Goal: Task Accomplishment & Management: Use online tool/utility

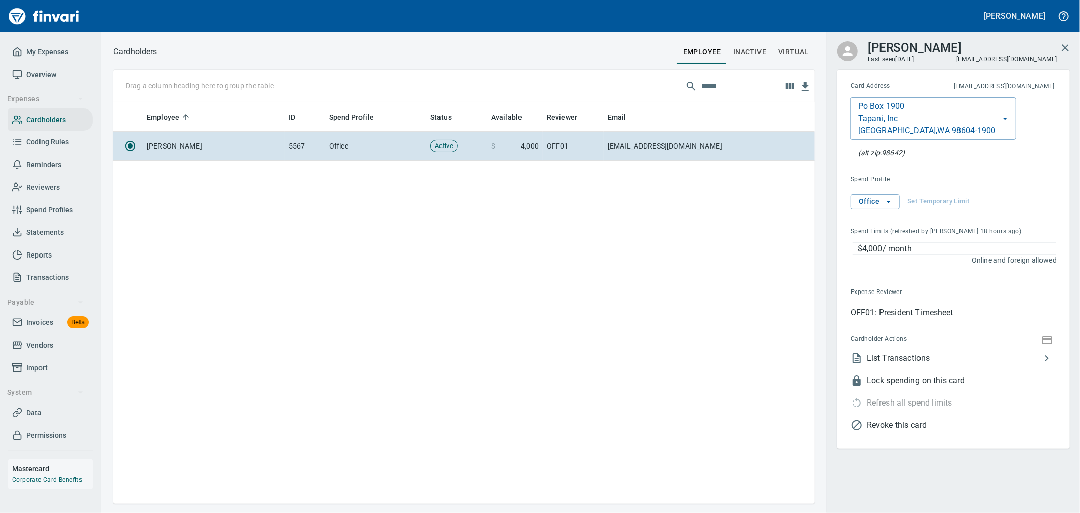
scroll to position [392, 693]
drag, startPoint x: 701, startPoint y: 88, endPoint x: 656, endPoint y: 93, distance: 44.9
click at [656, 93] on div "Drag a column heading here to group the table *****" at bounding box center [463, 86] width 701 height 32
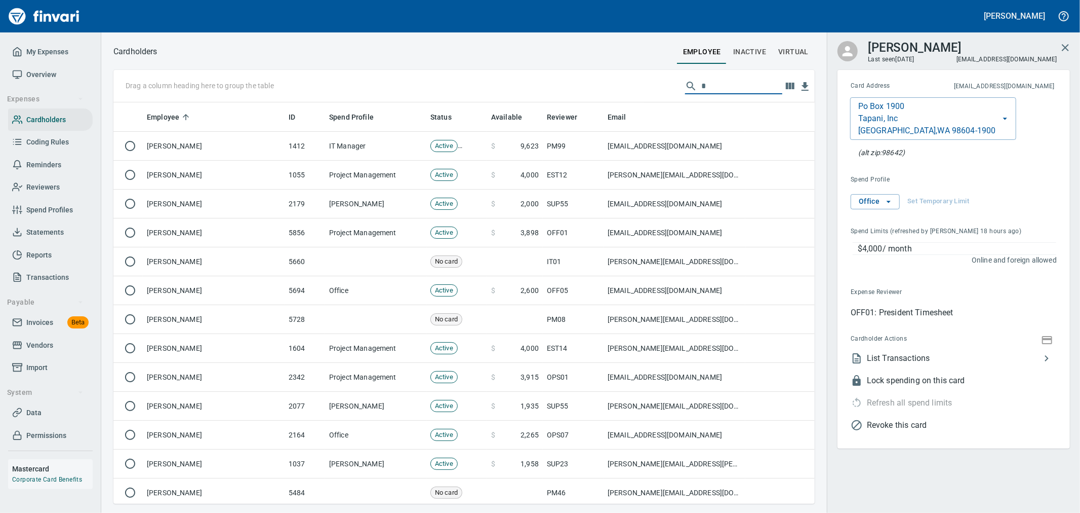
scroll to position [392, 685]
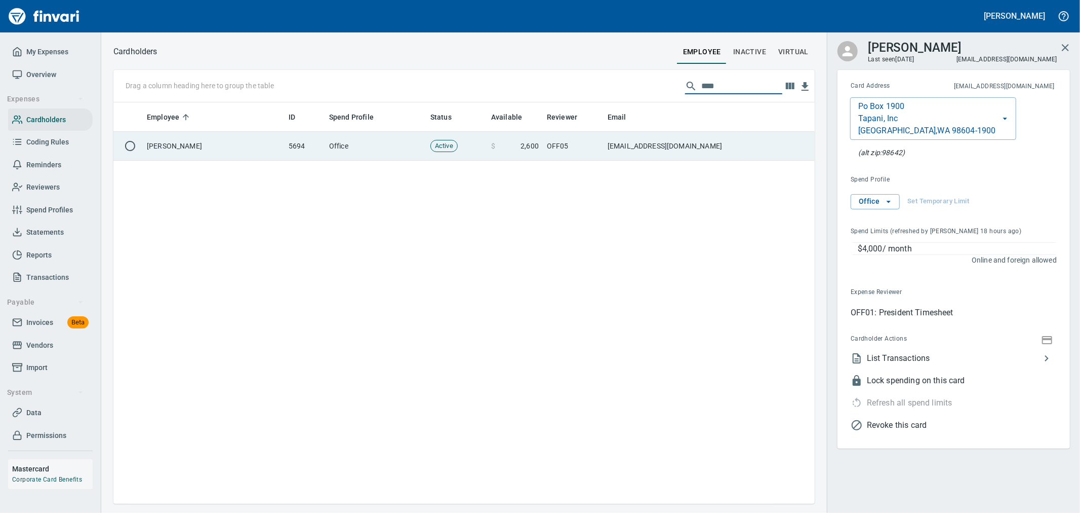
type input "****"
click at [641, 142] on td "[EMAIL_ADDRESS][DOMAIN_NAME]" at bounding box center [675, 146] width 142 height 29
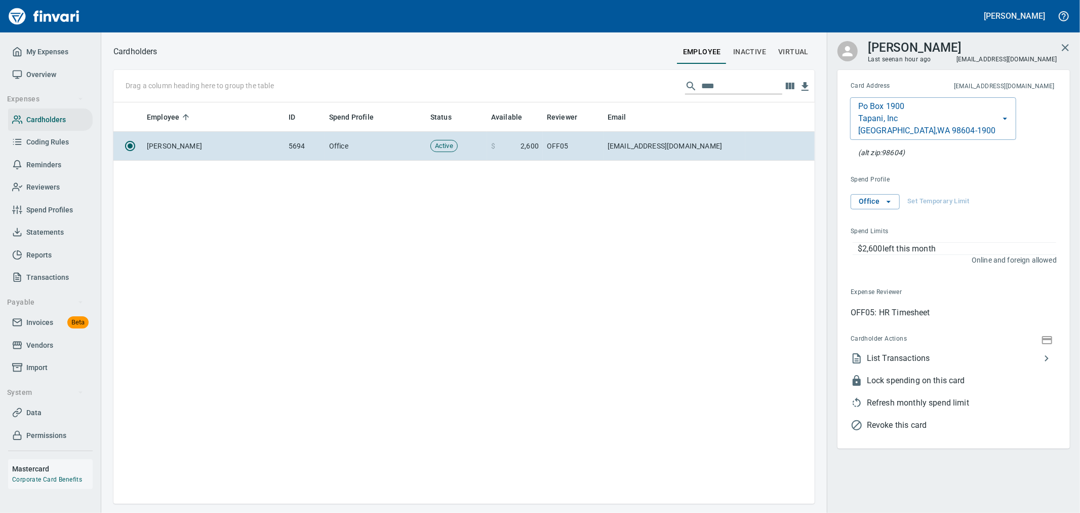
click at [905, 422] on span "Revoke this card" at bounding box center [962, 425] width 190 height 12
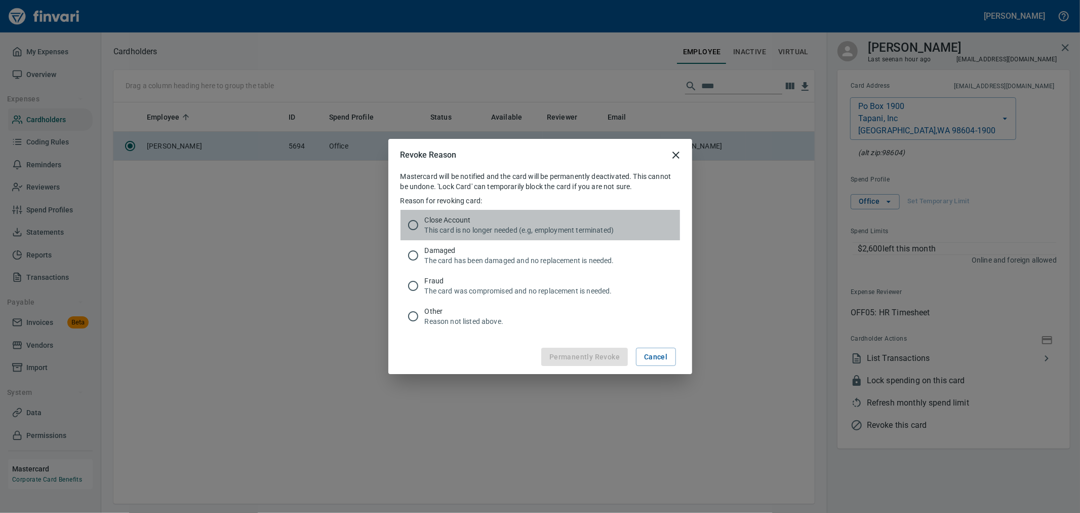
click at [488, 226] on p "This card is no longer needed (e.g, employment terminated)" at bounding box center [548, 230] width 247 height 10
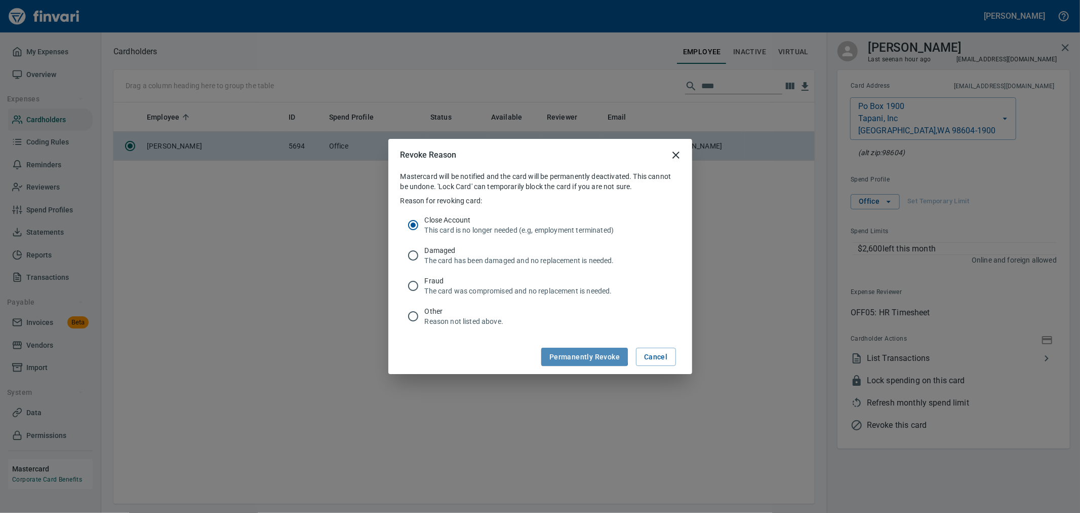
click at [583, 355] on span "Permanently Revoke" at bounding box center [584, 356] width 70 height 13
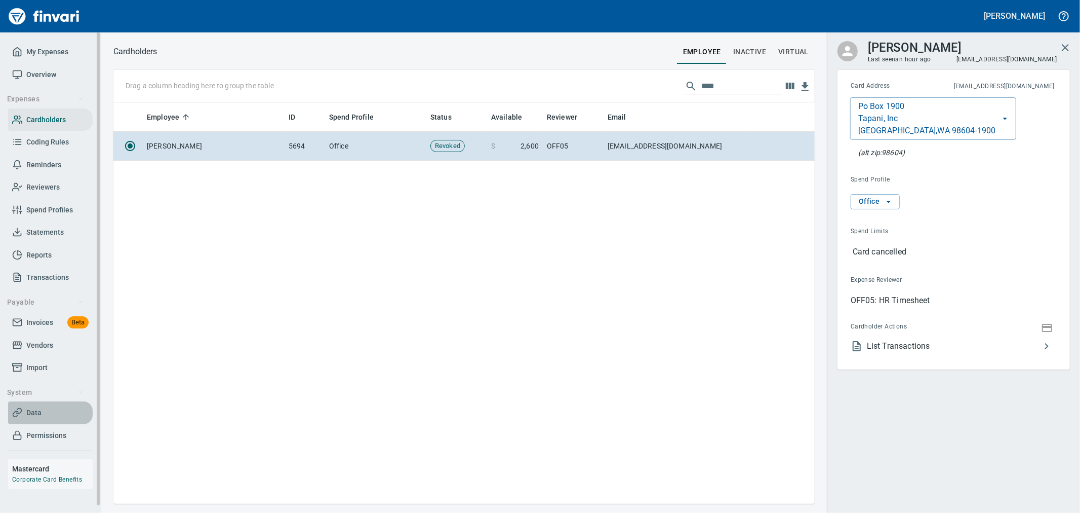
click at [41, 409] on span "Data" at bounding box center [50, 412] width 76 height 13
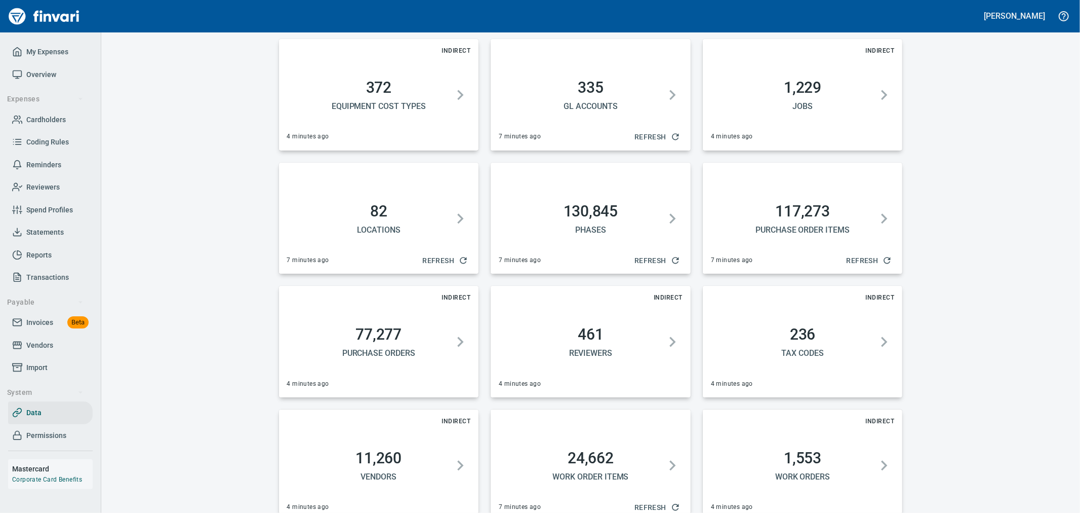
scroll to position [370, 0]
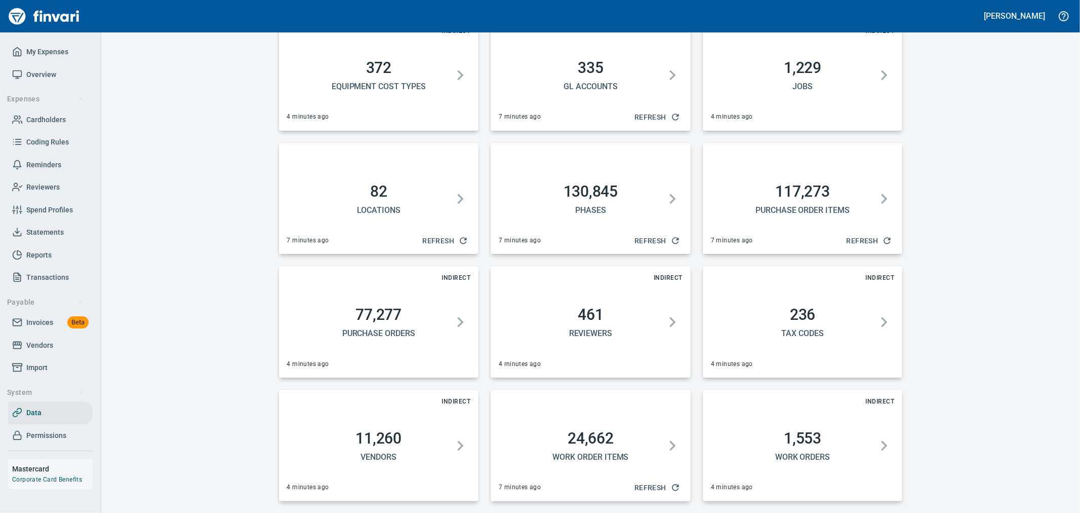
click at [621, 431] on h2 "24,662" at bounding box center [591, 438] width 176 height 18
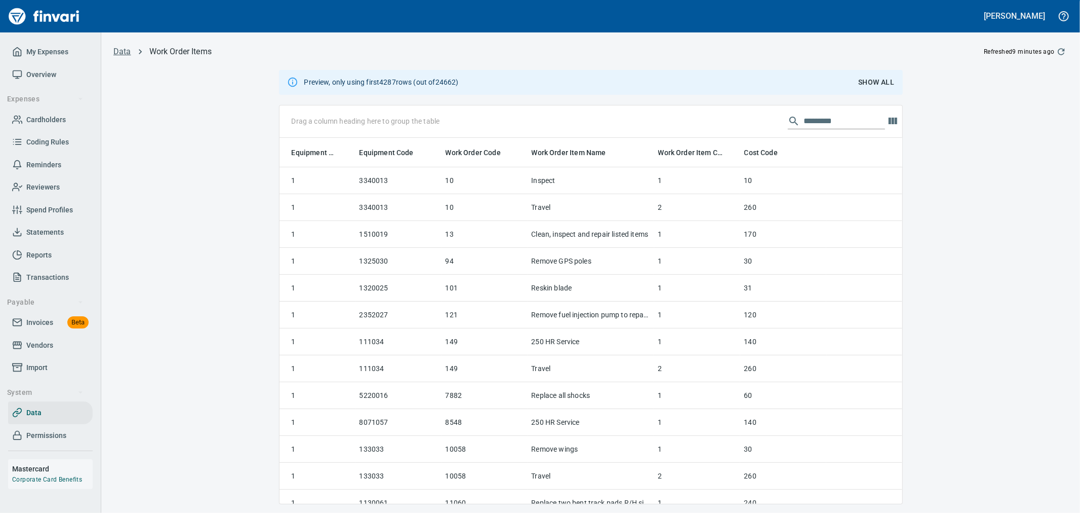
scroll to position [357, 606]
click at [124, 47] on link "Data" at bounding box center [122, 52] width 18 height 10
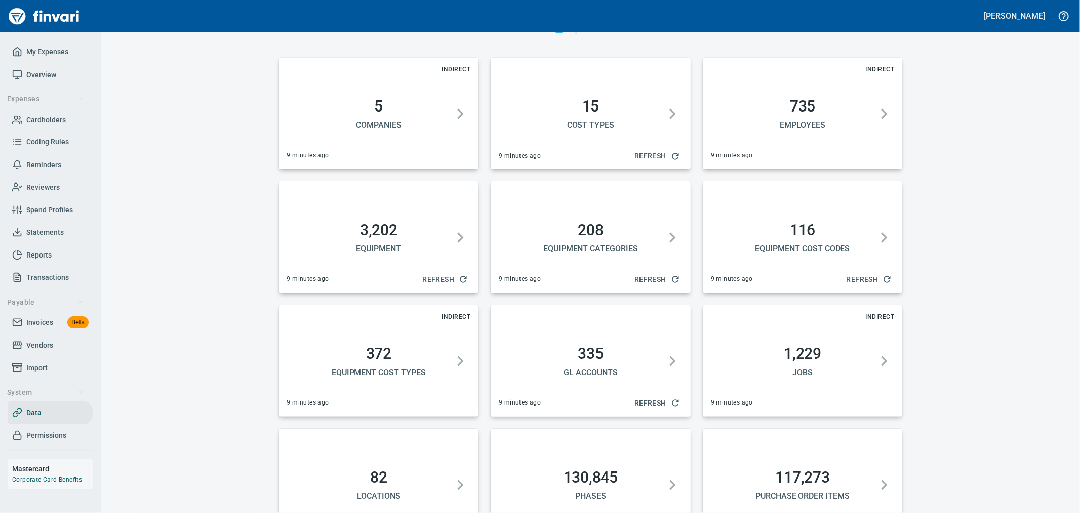
scroll to position [370, 0]
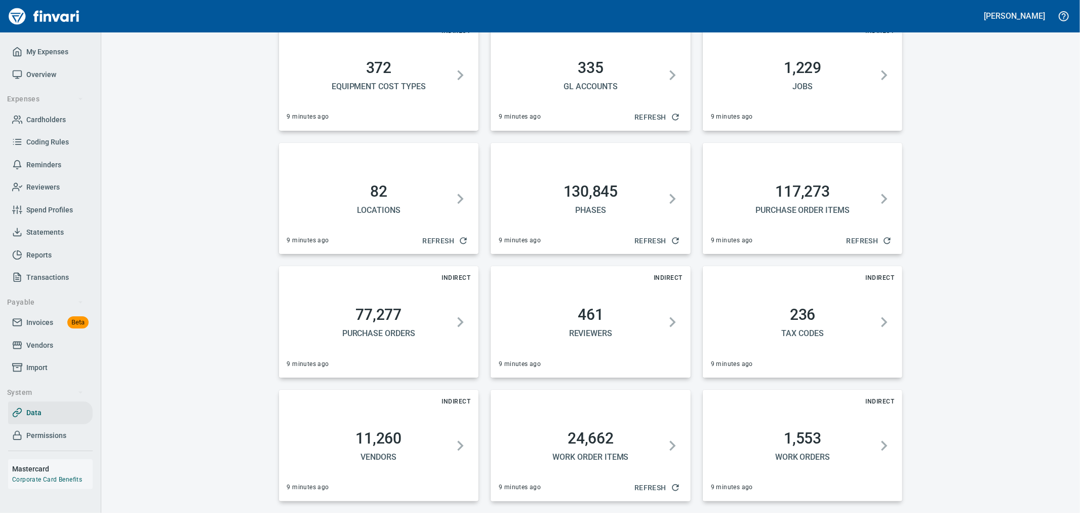
click at [797, 427] on button "1,553 Work Orders" at bounding box center [803, 445] width 184 height 57
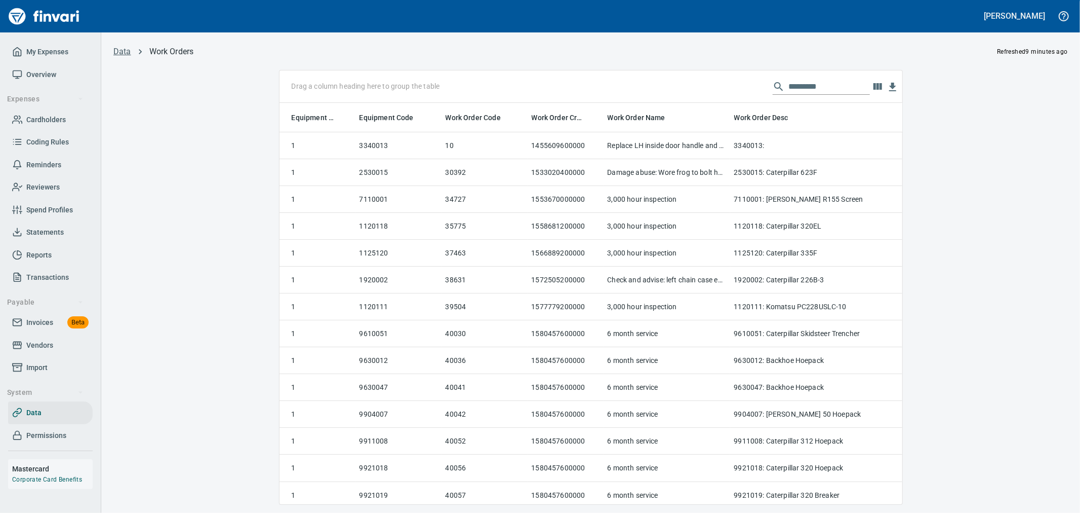
scroll to position [384, 606]
click at [801, 77] on div "Drag a column heading here to group the table" at bounding box center [591, 86] width 623 height 32
click at [802, 93] on input "text" at bounding box center [829, 86] width 81 height 16
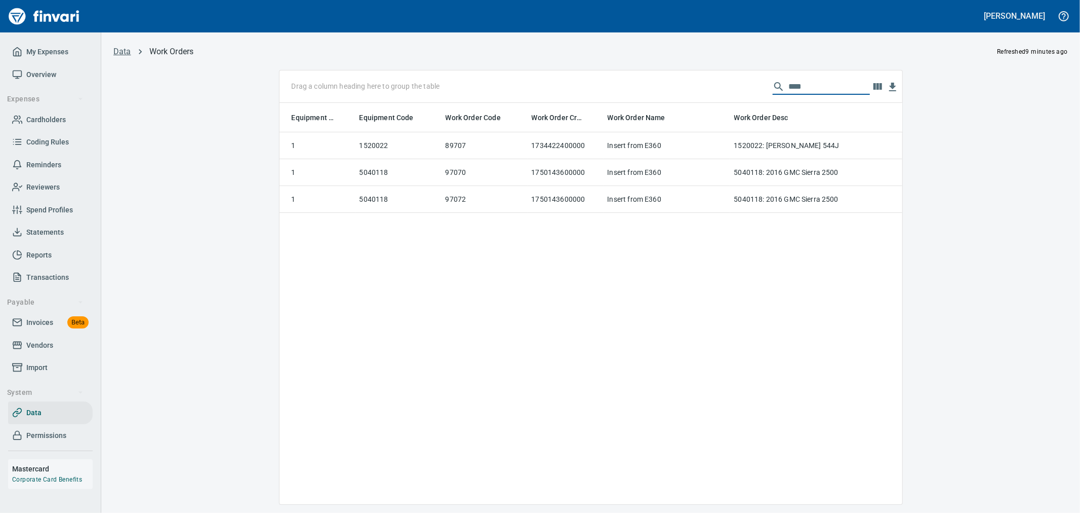
type input "*****"
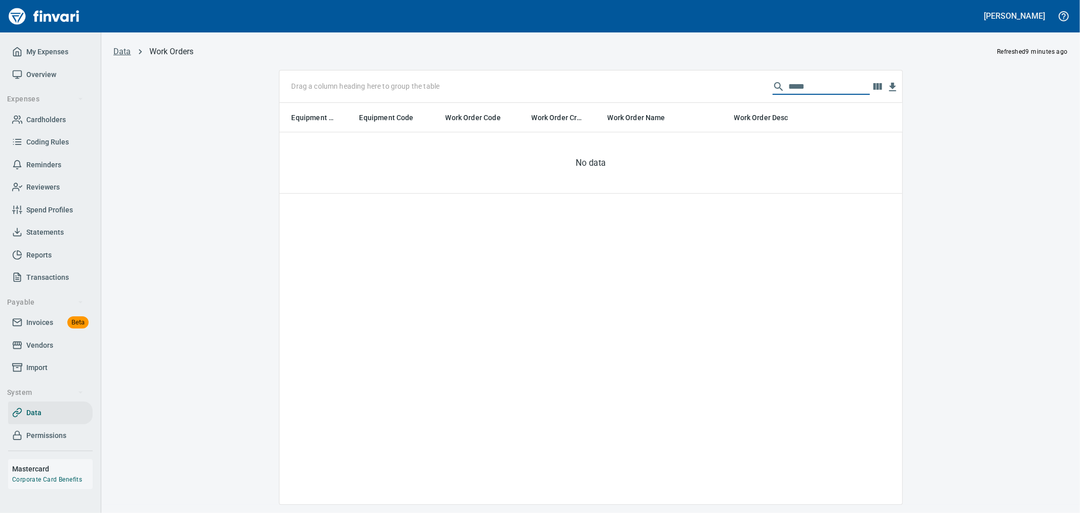
drag, startPoint x: 833, startPoint y: 88, endPoint x: 572, endPoint y: 90, distance: 260.8
click at [572, 90] on div "Drag a column heading here to group the table *****" at bounding box center [591, 86] width 623 height 32
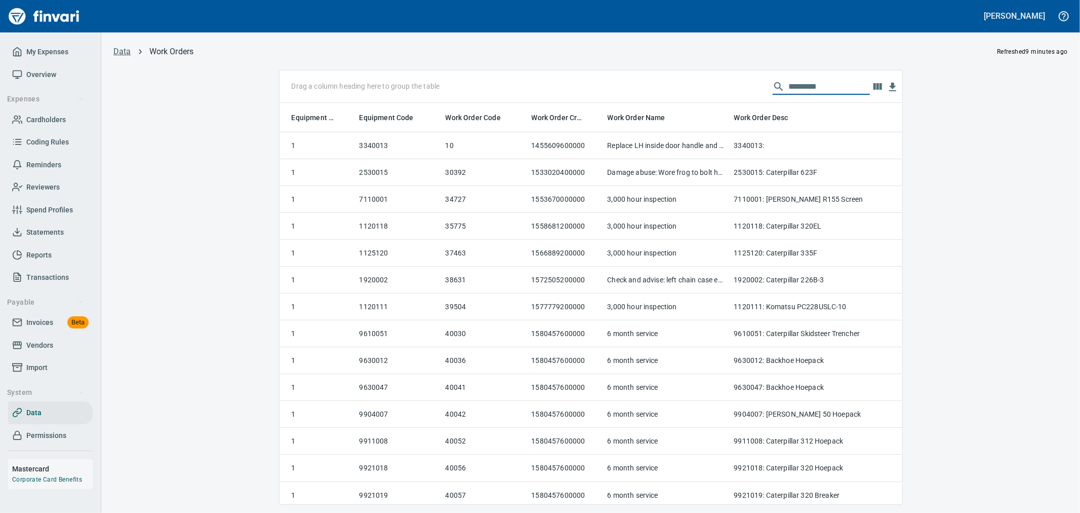
click at [123, 62] on div "Data Work Orders Refreshed 9 minutes ago Drag a column heading here to group th…" at bounding box center [590, 275] width 979 height 460
click at [117, 53] on link "Data" at bounding box center [122, 52] width 18 height 10
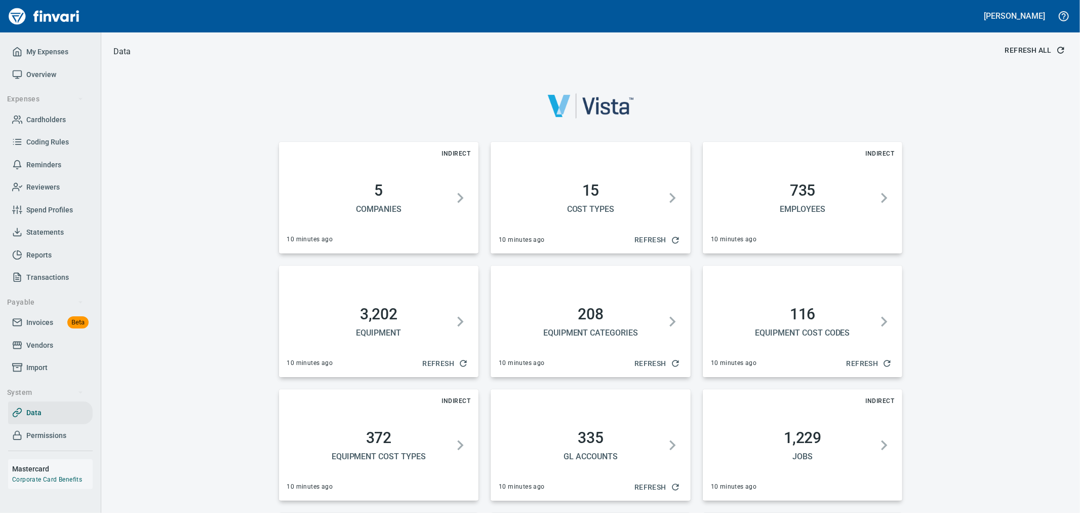
click at [279, 90] on div at bounding box center [591, 106] width 624 height 48
click at [1034, 51] on span "Refresh All" at bounding box center [1034, 50] width 59 height 13
click at [219, 249] on div "Data (Refreshing Data) Indirect 5 Companies 10 minutes ago 15 Cost Types 10 min…" at bounding box center [590, 464] width 979 height 838
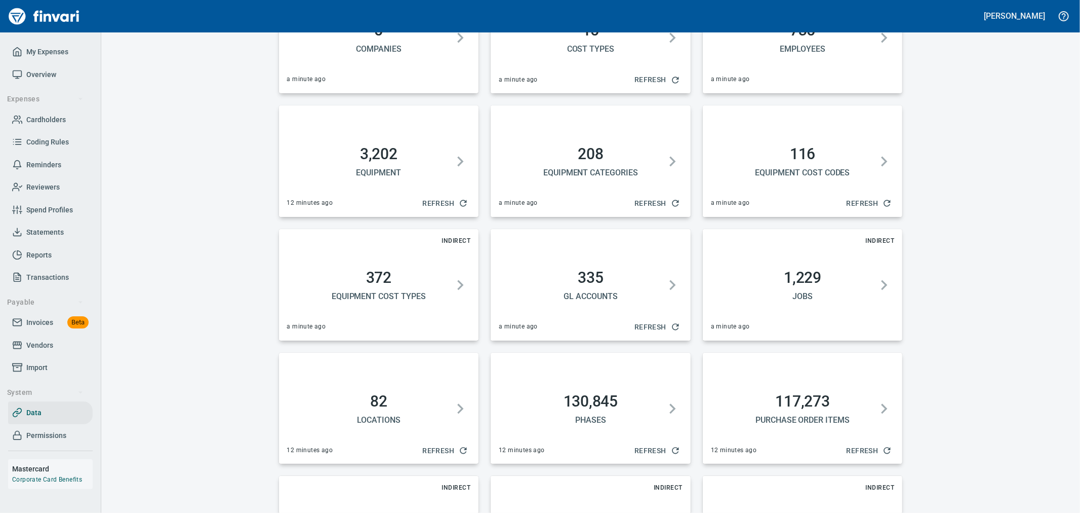
scroll to position [370, 0]
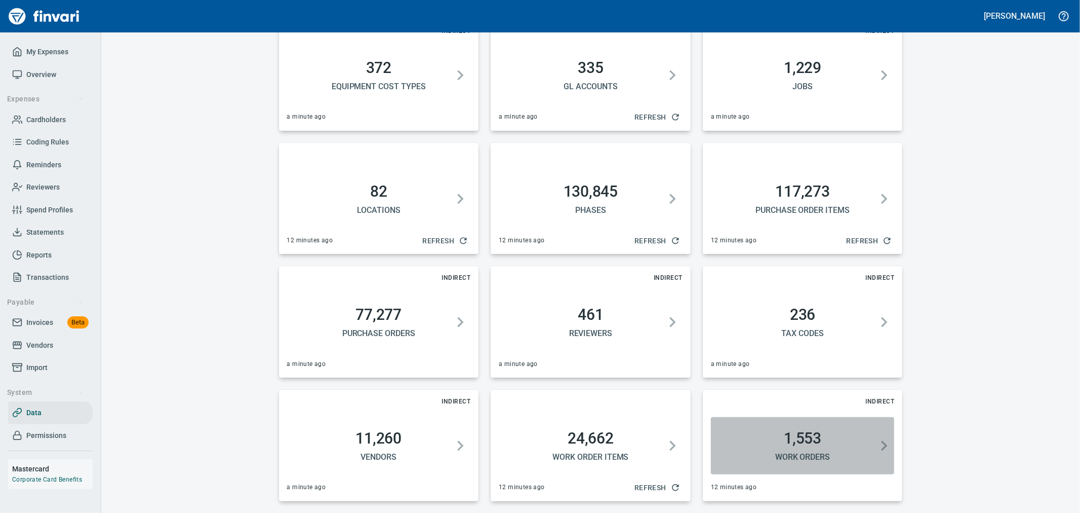
click at [794, 445] on h2 "1,553" at bounding box center [803, 438] width 176 height 18
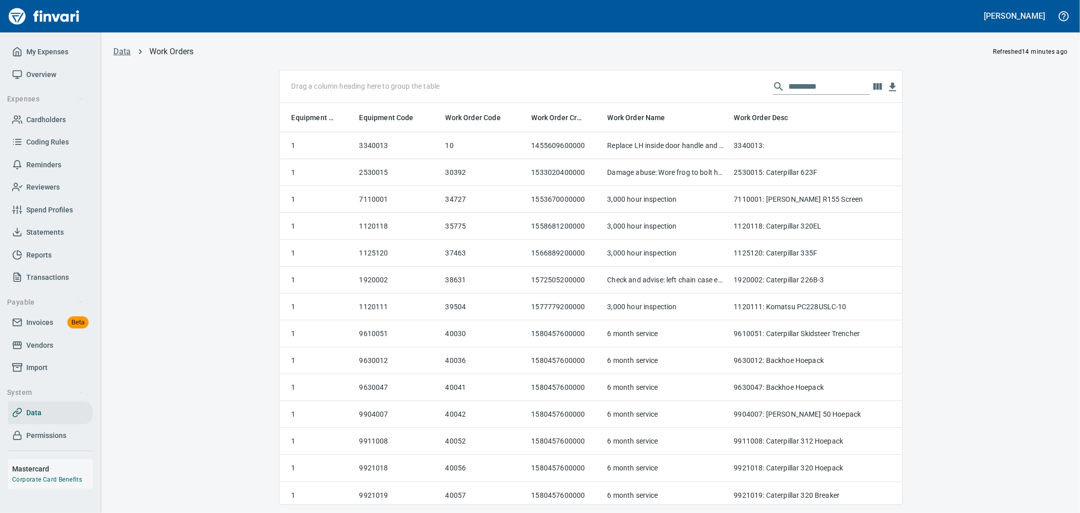
scroll to position [384, 606]
click at [799, 92] on input "text" at bounding box center [829, 86] width 81 height 16
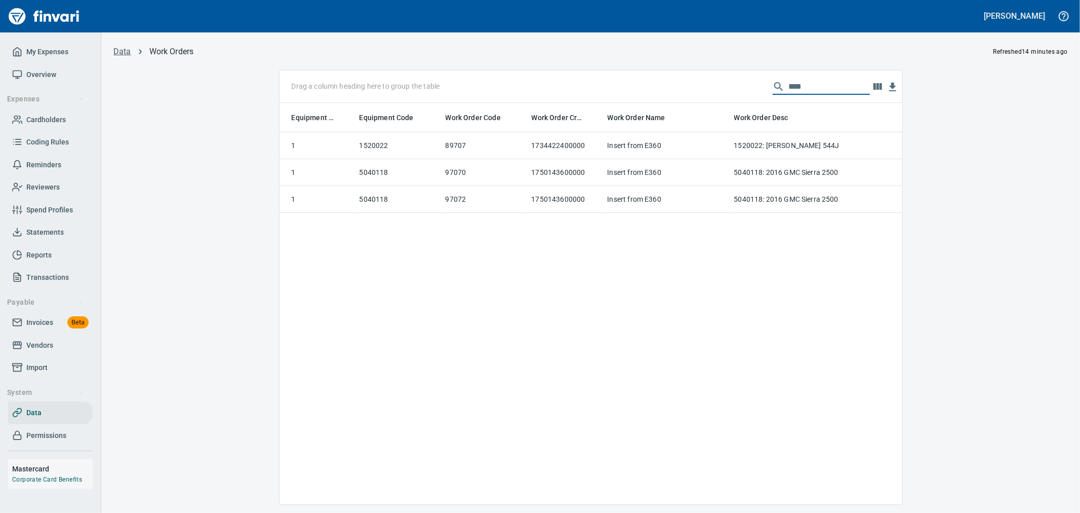
type input "*****"
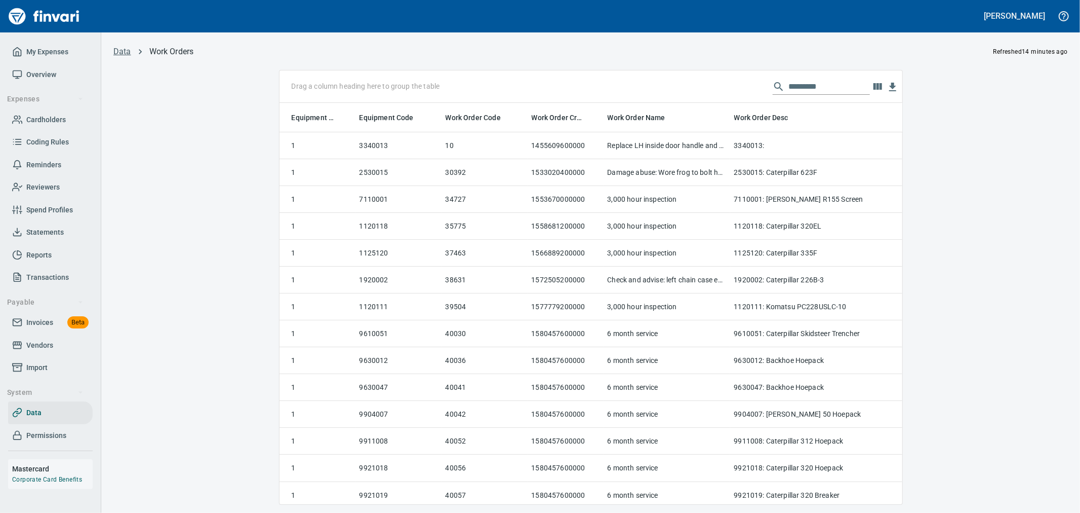
click at [124, 48] on link "Data" at bounding box center [122, 52] width 18 height 10
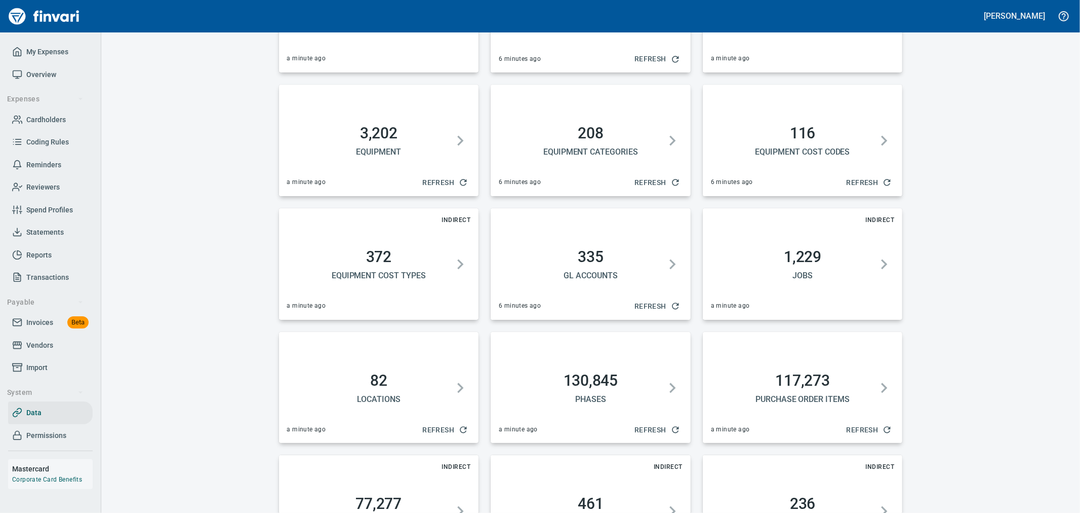
scroll to position [370, 0]
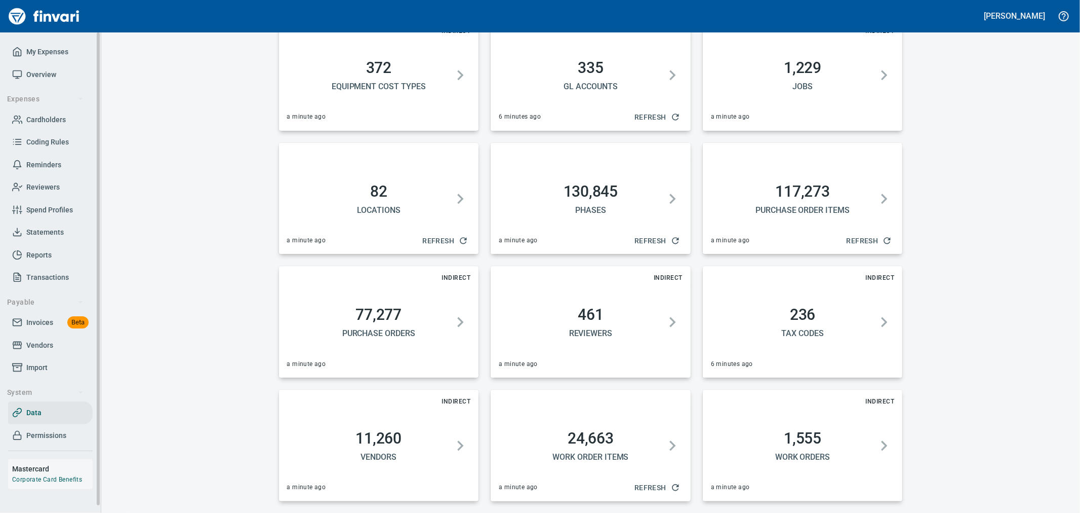
click at [50, 316] on link "Invoices Beta" at bounding box center [50, 322] width 85 height 23
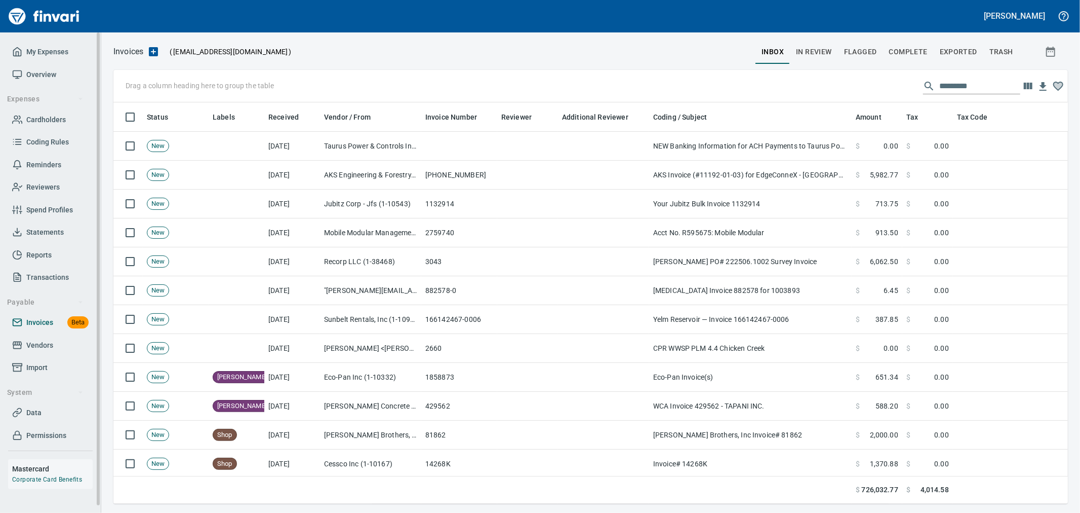
scroll to position [384, 938]
click at [978, 92] on input "text" at bounding box center [979, 86] width 81 height 16
click at [828, 53] on span "In Review" at bounding box center [814, 52] width 36 height 13
click at [970, 85] on input "text" at bounding box center [979, 86] width 81 height 16
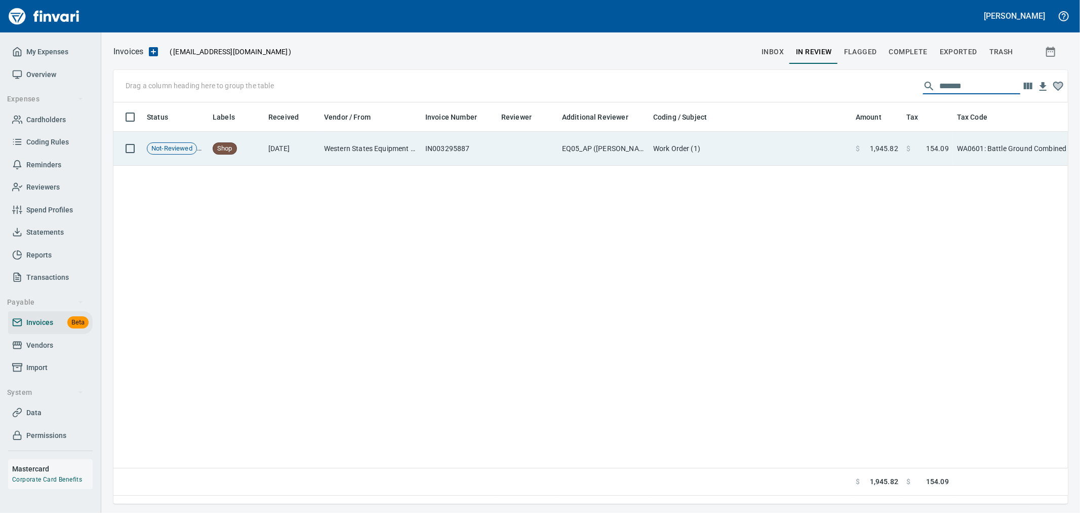
type input "*******"
click at [906, 154] on td "$ 154.09" at bounding box center [927, 149] width 51 height 34
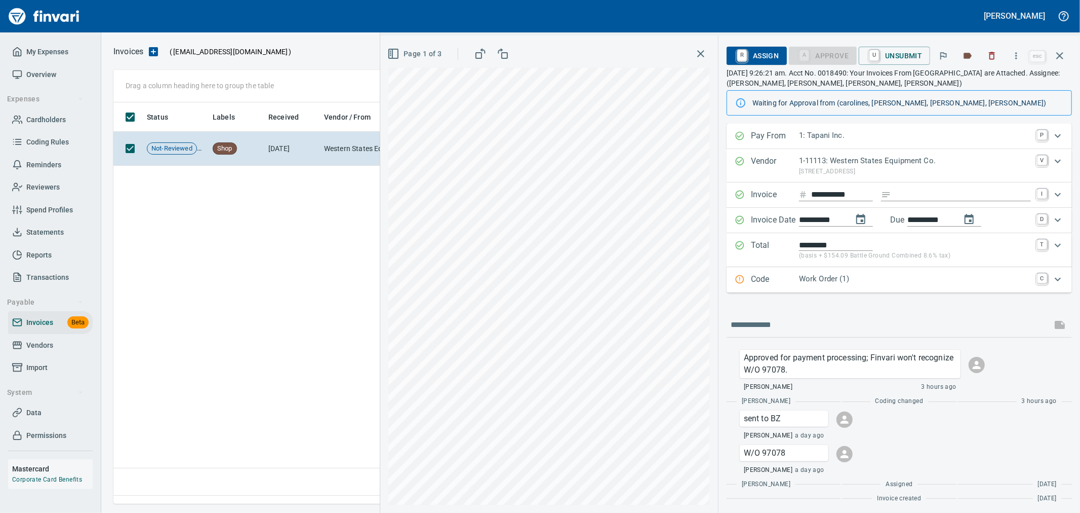
click at [845, 281] on p "Work Order (1)" at bounding box center [915, 279] width 232 height 12
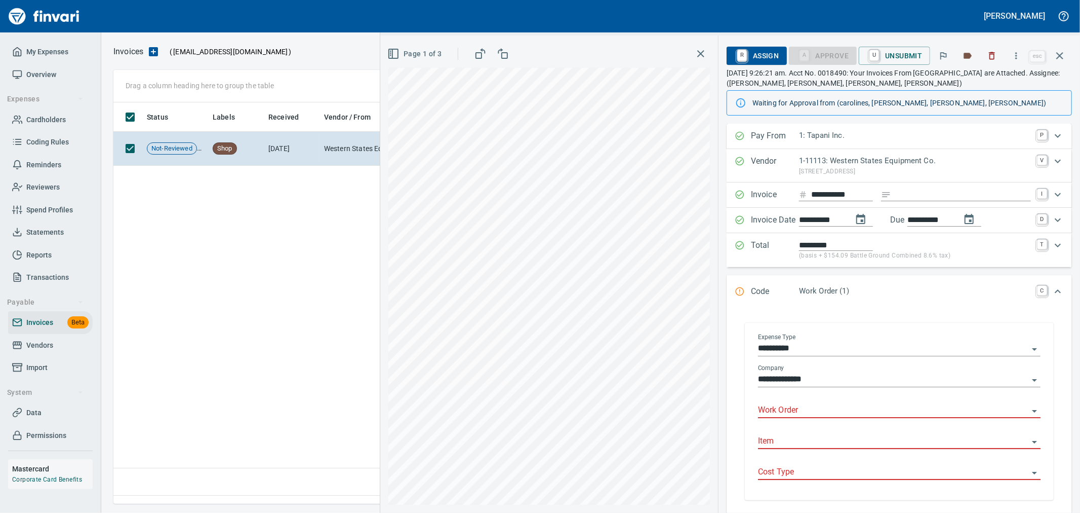
click at [814, 411] on input "Work Order" at bounding box center [893, 410] width 270 height 14
type input "**********"
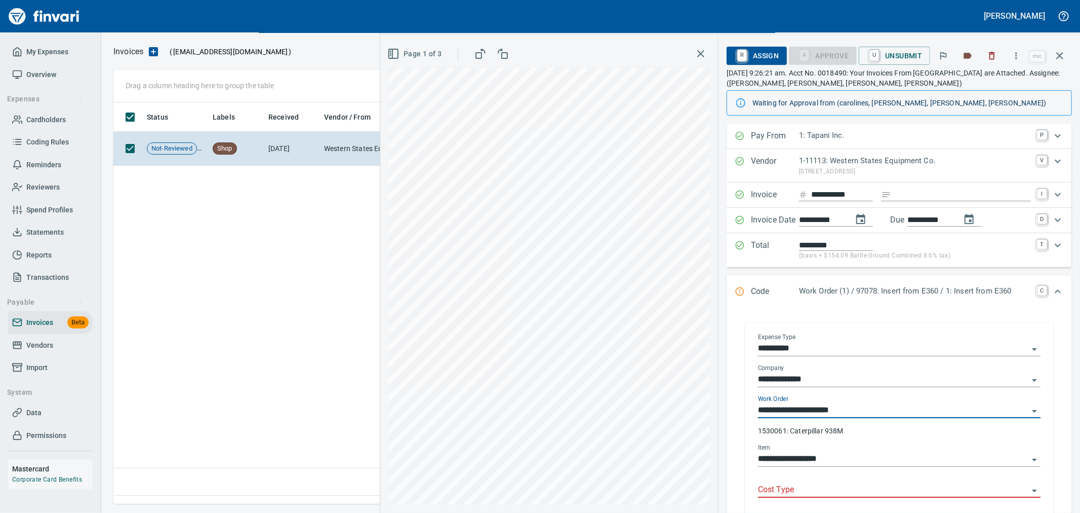
type input "**********"
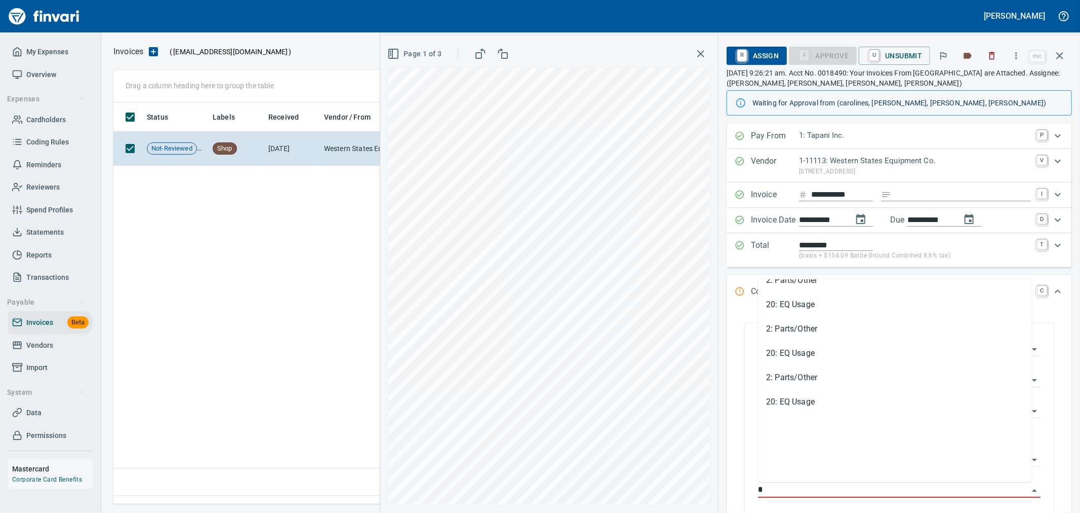
scroll to position [0, 0]
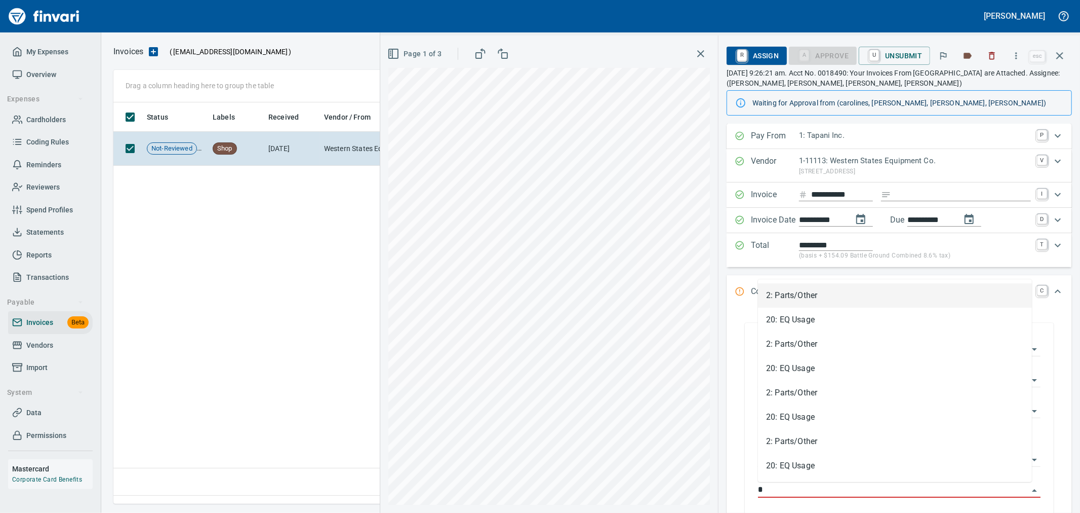
click at [842, 292] on li "2: Parts/Other" at bounding box center [895, 295] width 274 height 24
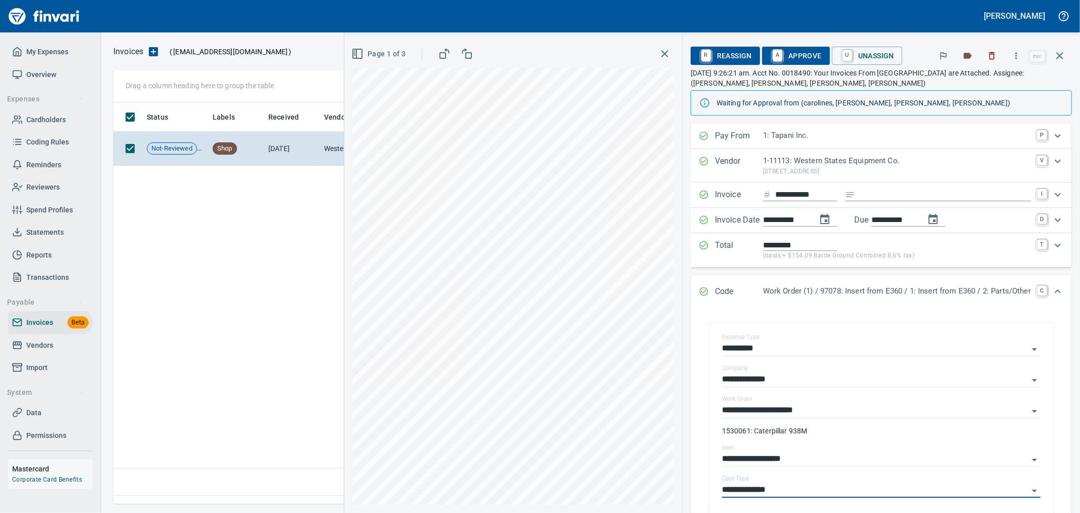
type input "**********"
click at [784, 57] on span "A Approve" at bounding box center [796, 55] width 52 height 17
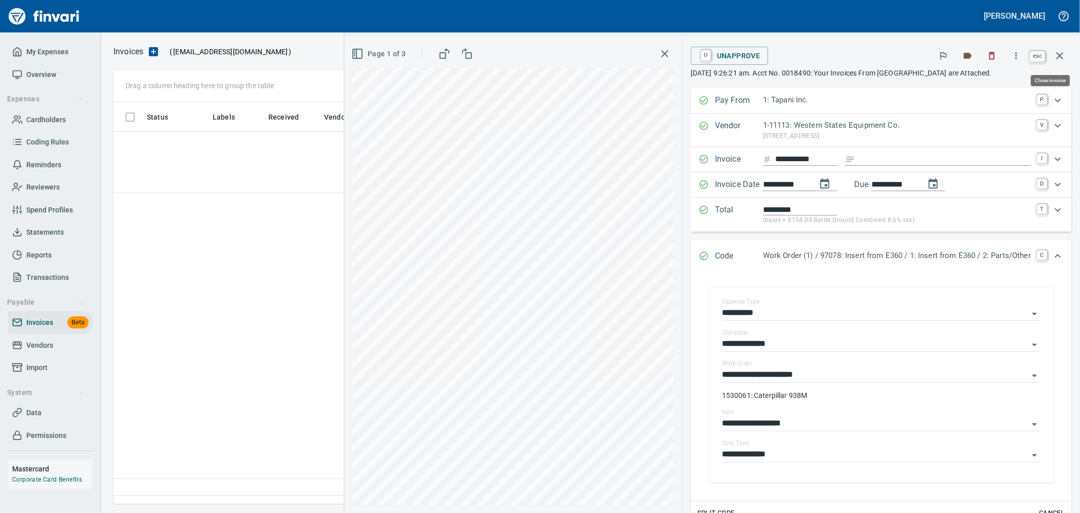
click at [1064, 54] on icon "button" at bounding box center [1060, 56] width 12 height 12
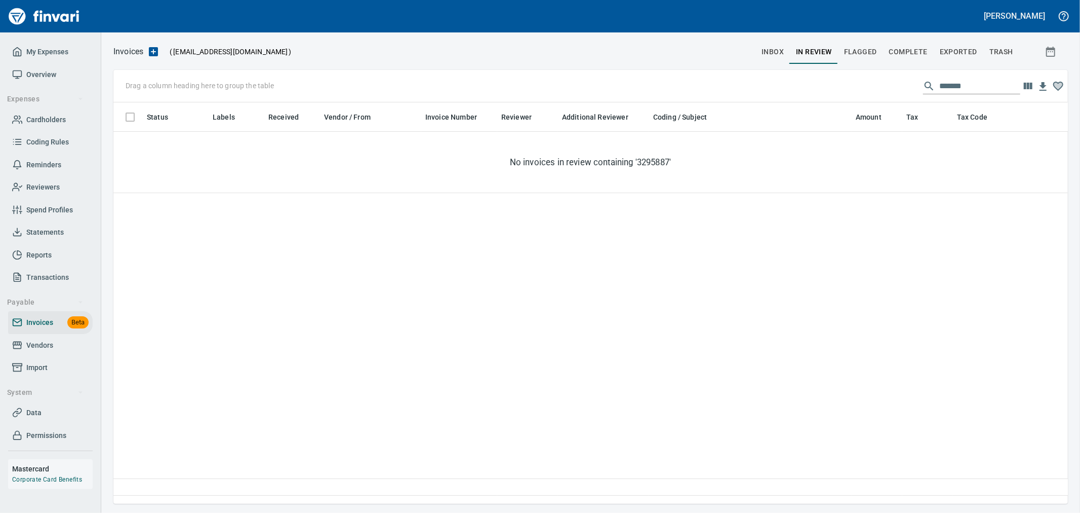
scroll to position [384, 946]
